Goal: Information Seeking & Learning: Learn about a topic

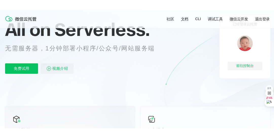
scroll to position [57, 15]
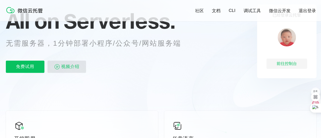
click at [69, 66] on span "视频介绍" at bounding box center [70, 67] width 18 height 12
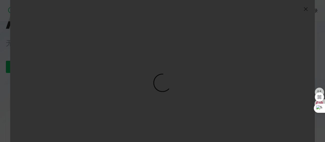
click at [7, 58] on div "抱歉，您的浏览器暂不支持播放此视频" at bounding box center [162, 71] width 325 height 142
click at [305, 9] on img at bounding box center [306, 9] width 6 height 6
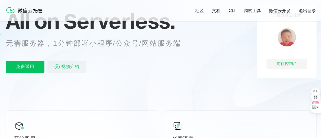
click at [234, 12] on link "CLI" at bounding box center [232, 10] width 7 height 5
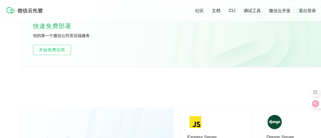
scroll to position [0, 903]
click at [217, 13] on link "文档" at bounding box center [216, 11] width 9 height 6
